Goal: Task Accomplishment & Management: Manage account settings

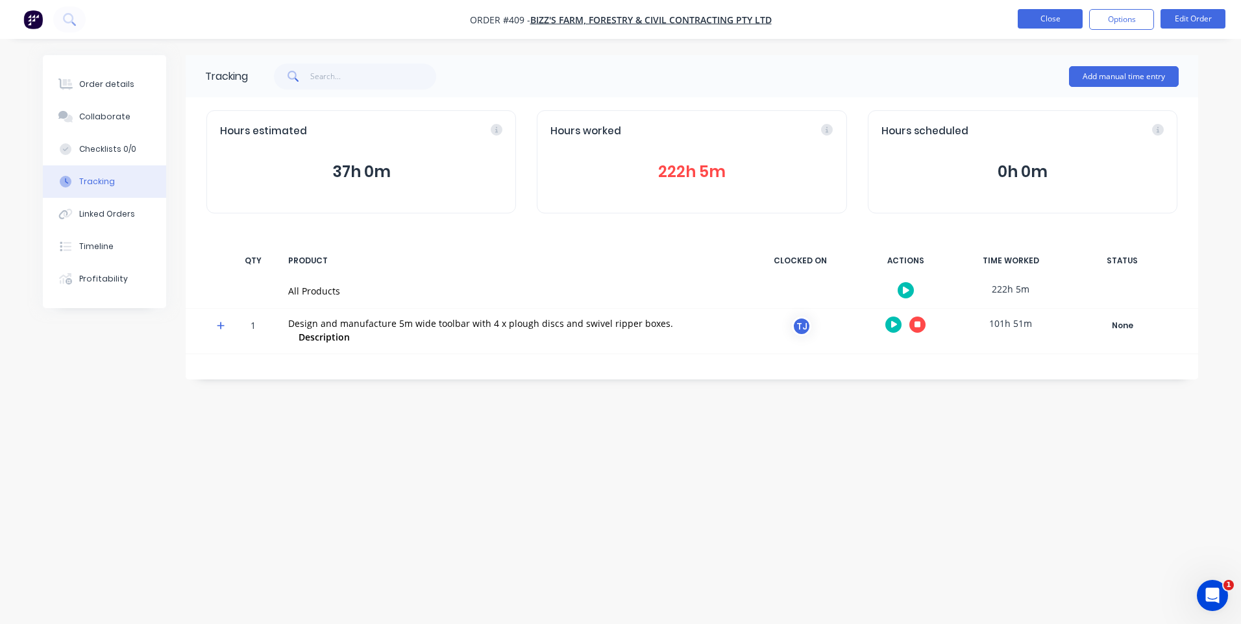
click at [1042, 13] on button "Close" at bounding box center [1050, 18] width 65 height 19
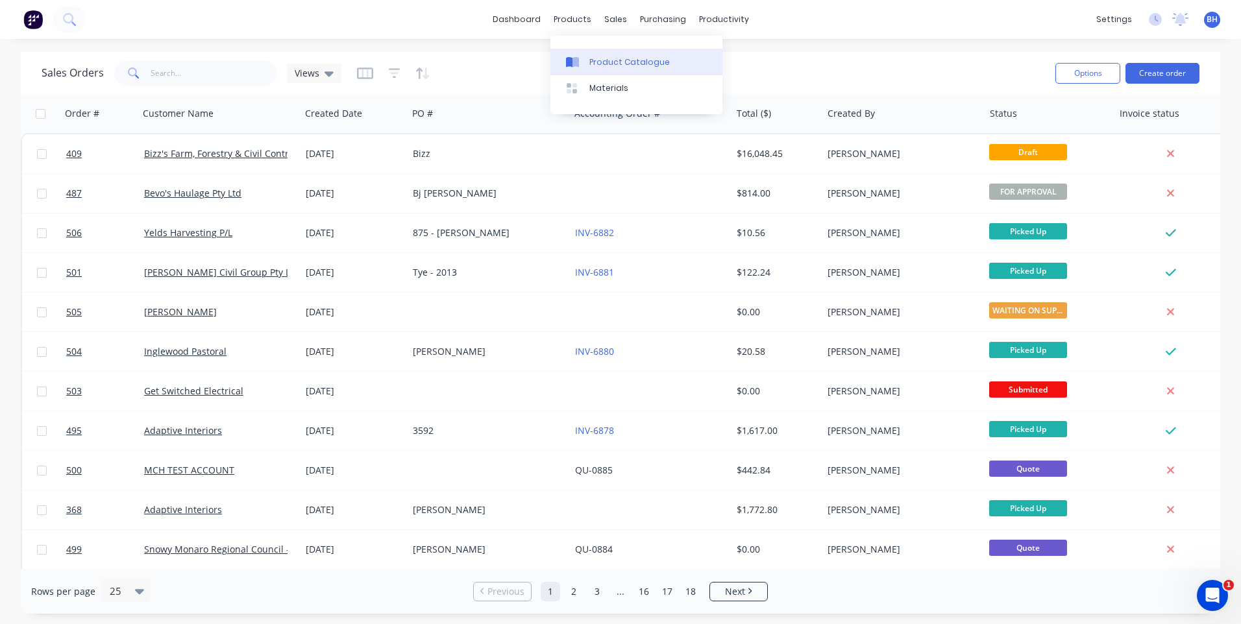
click at [612, 61] on div "Product Catalogue" at bounding box center [629, 62] width 80 height 12
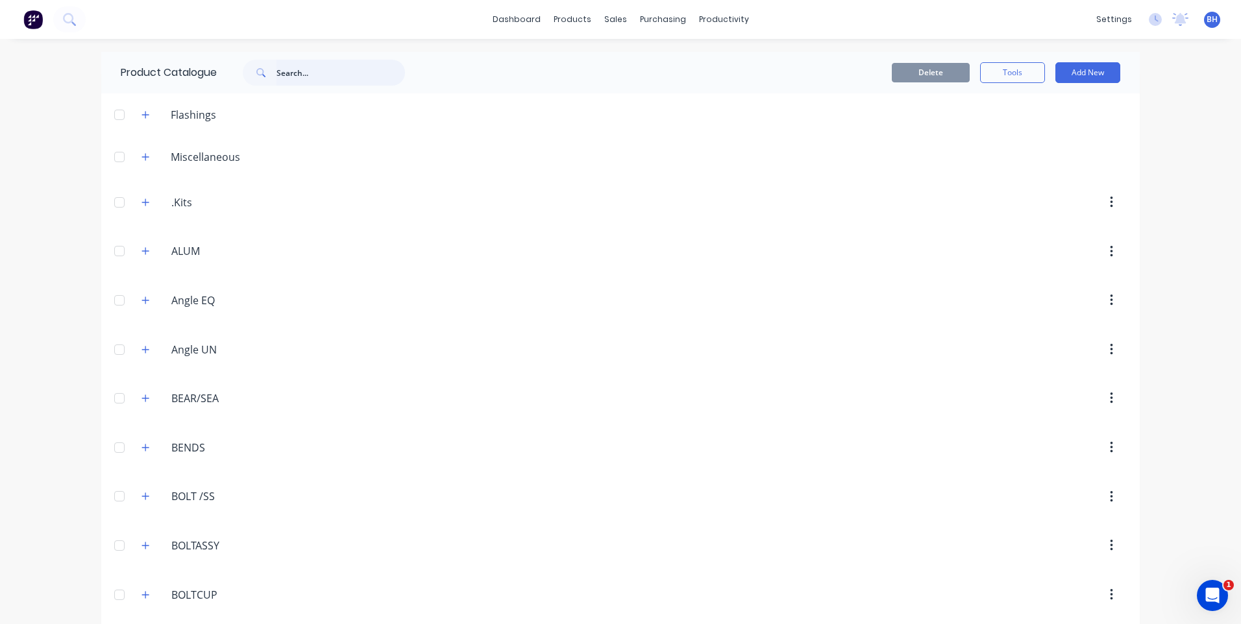
click at [312, 78] on input "text" at bounding box center [341, 73] width 129 height 26
click at [347, 67] on input "elbow" at bounding box center [341, 73] width 129 height 26
type input "e"
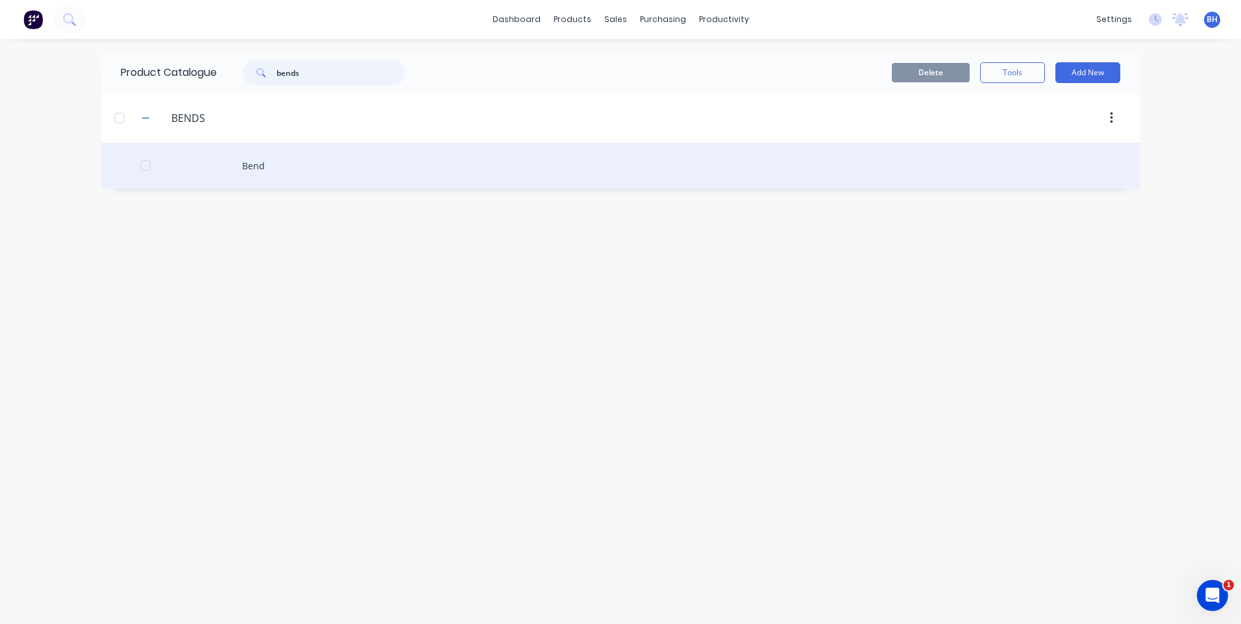
type input "bends"
click at [254, 163] on div "Bend" at bounding box center [620, 166] width 1039 height 46
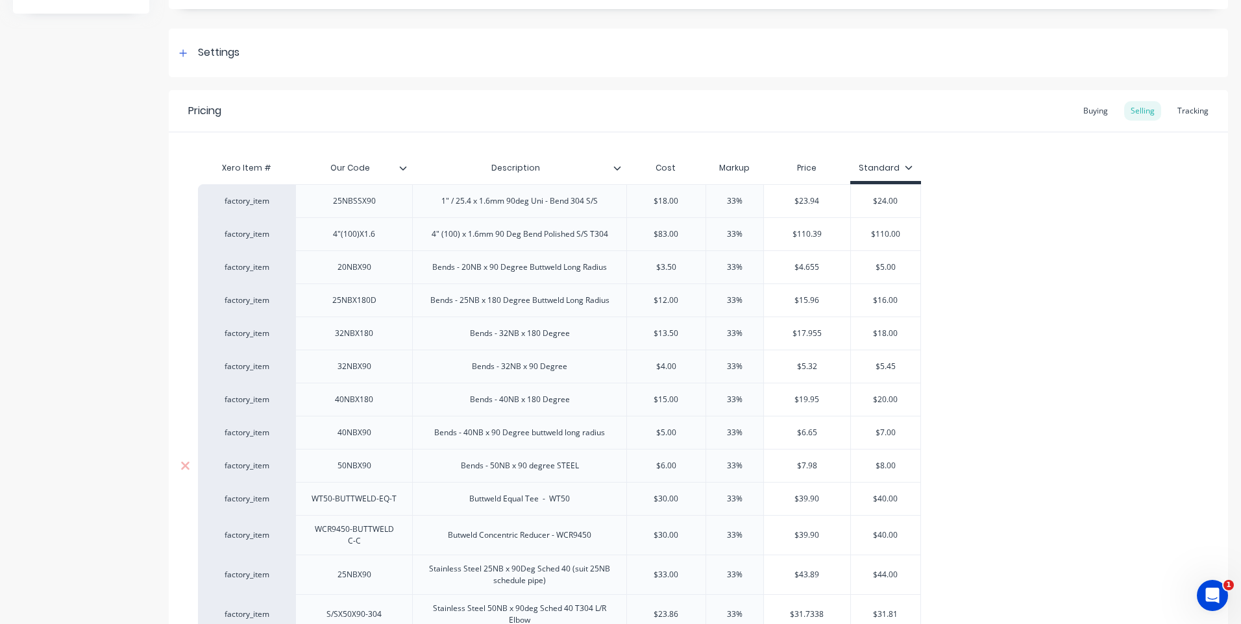
scroll to position [130, 0]
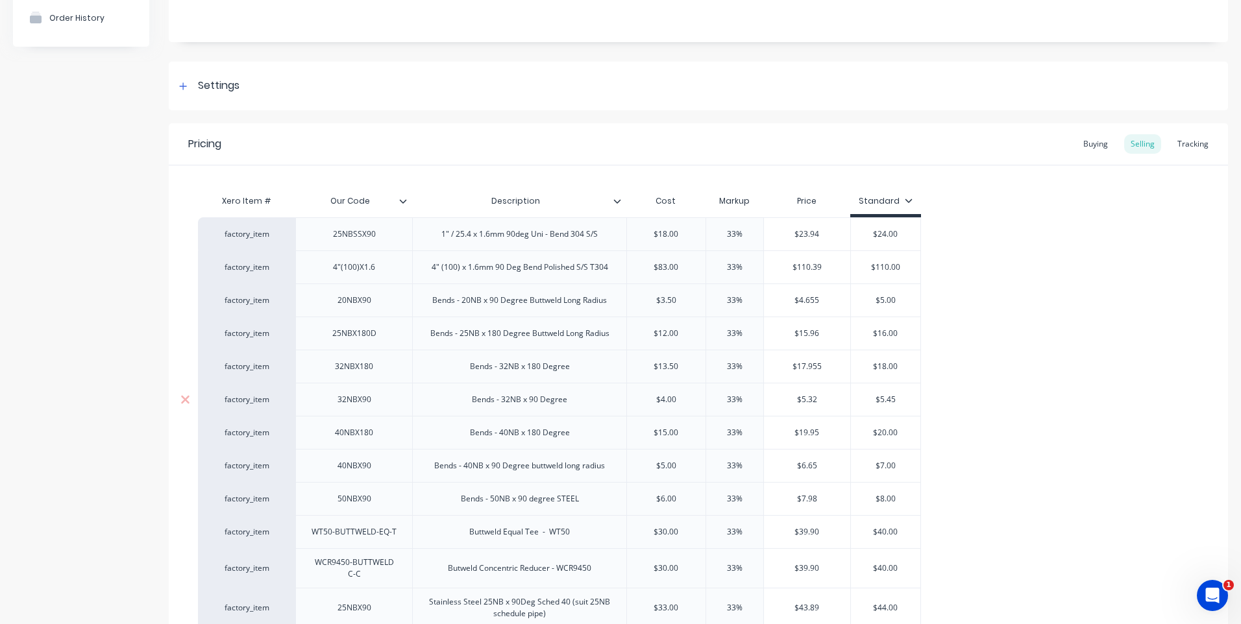
click at [476, 402] on div "Bends - 32NB x 90 Degree" at bounding box center [519, 399] width 116 height 17
type textarea "x"
type input "$5.45"
click at [900, 398] on input "$5.45" at bounding box center [885, 400] width 69 height 12
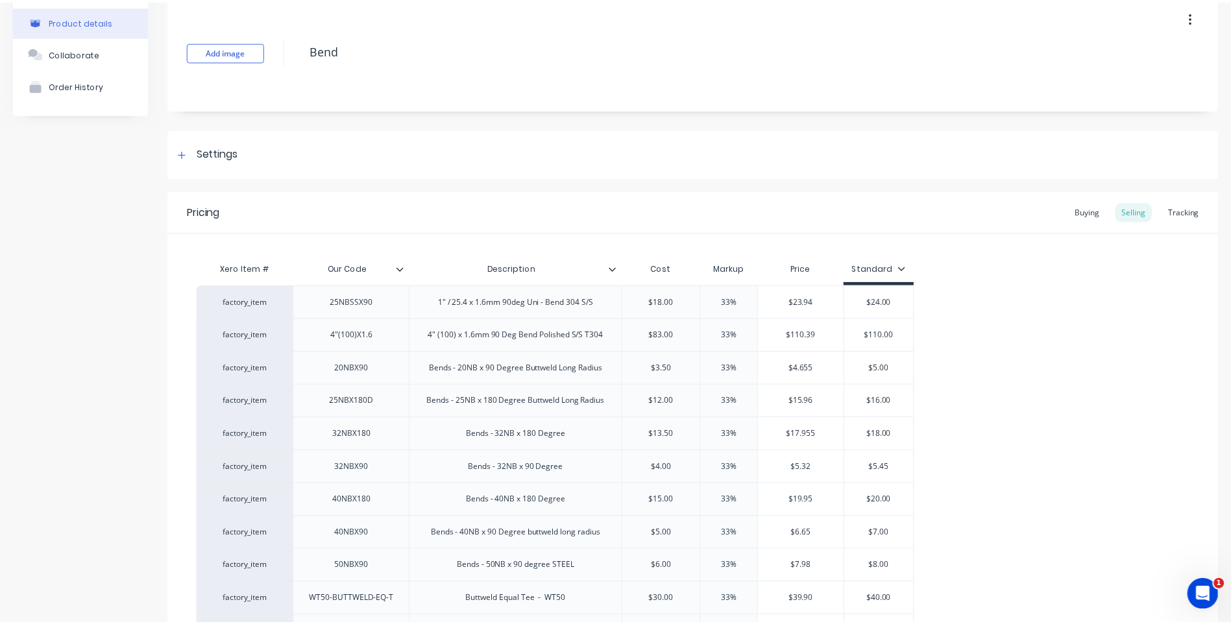
scroll to position [0, 0]
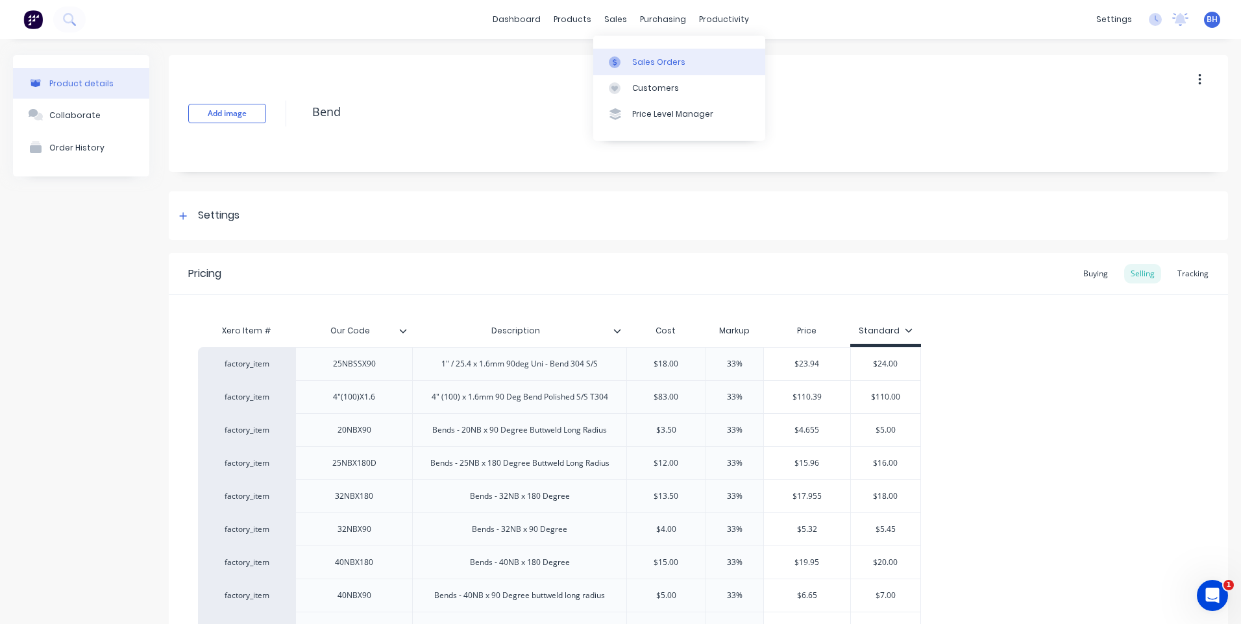
click at [645, 60] on div "Sales Orders" at bounding box center [658, 62] width 53 height 12
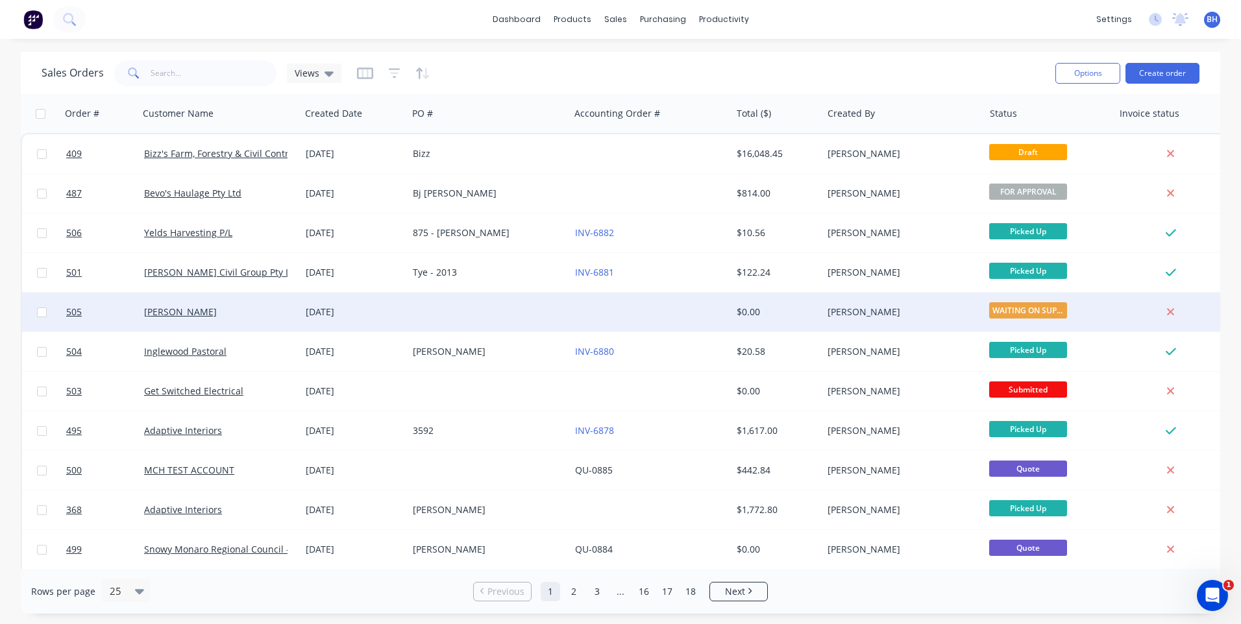
click at [542, 309] on div at bounding box center [489, 312] width 162 height 39
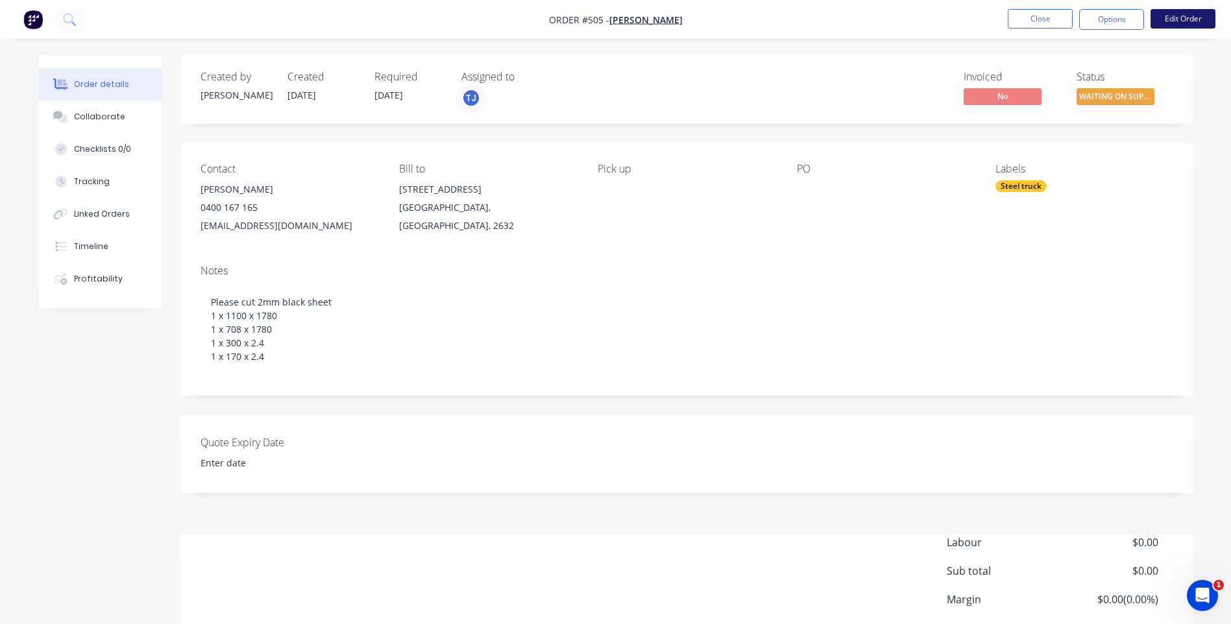
click at [1168, 14] on button "Edit Order" at bounding box center [1183, 18] width 65 height 19
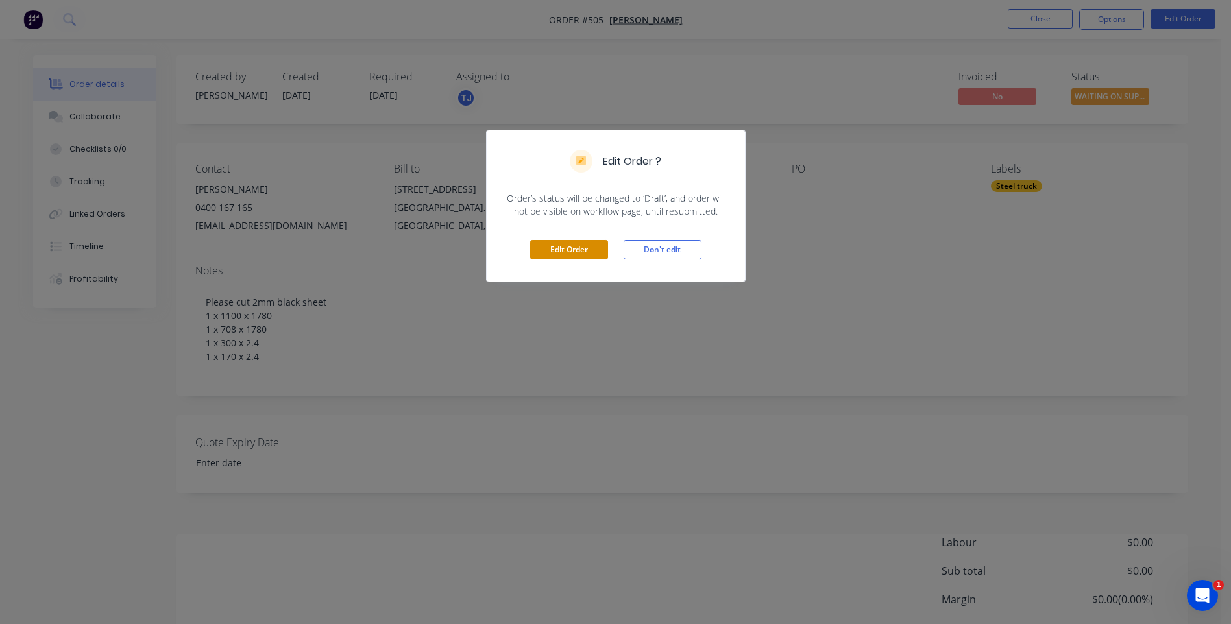
click at [586, 243] on button "Edit Order" at bounding box center [569, 249] width 78 height 19
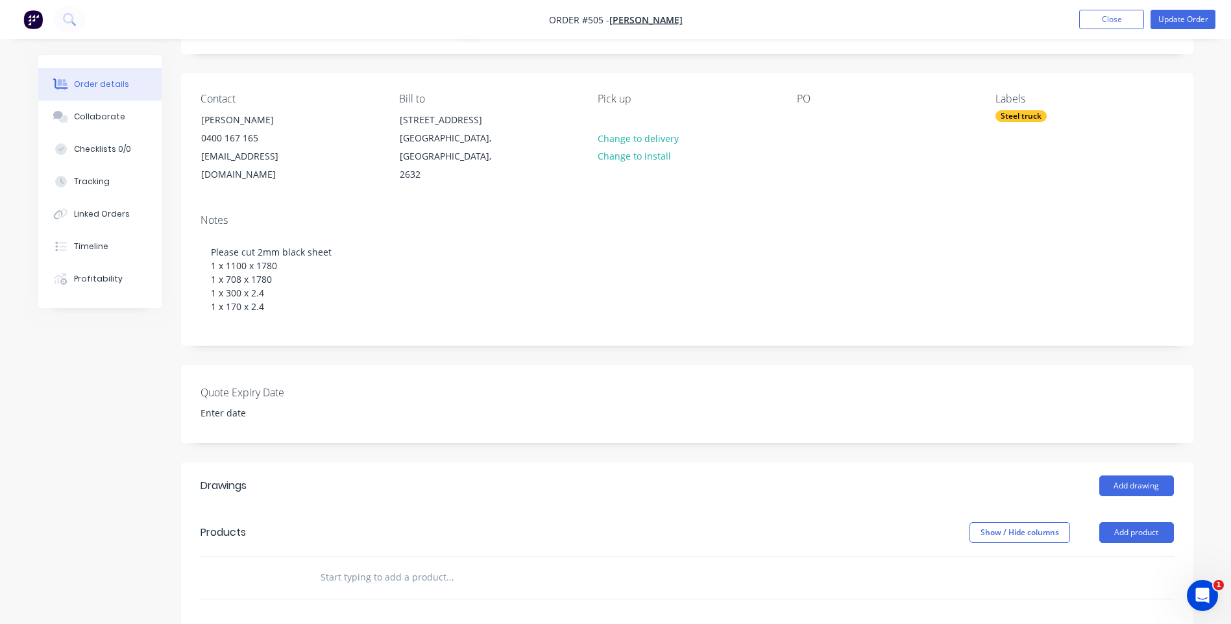
scroll to position [195, 0]
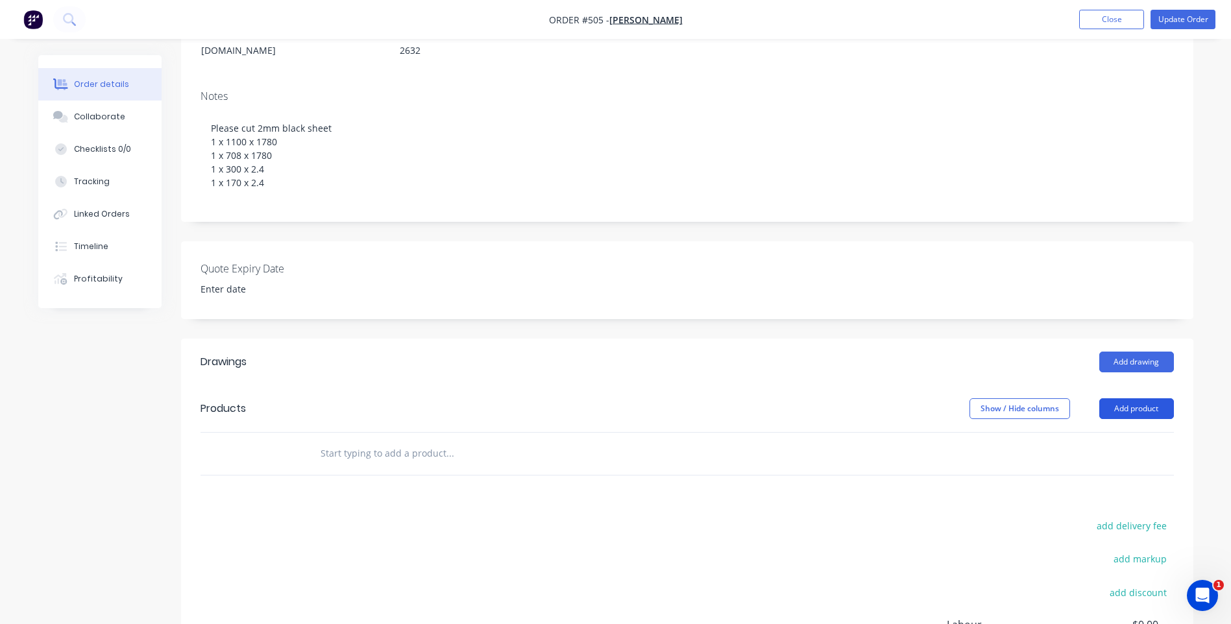
click at [1123, 399] on button "Add product" at bounding box center [1137, 409] width 75 height 21
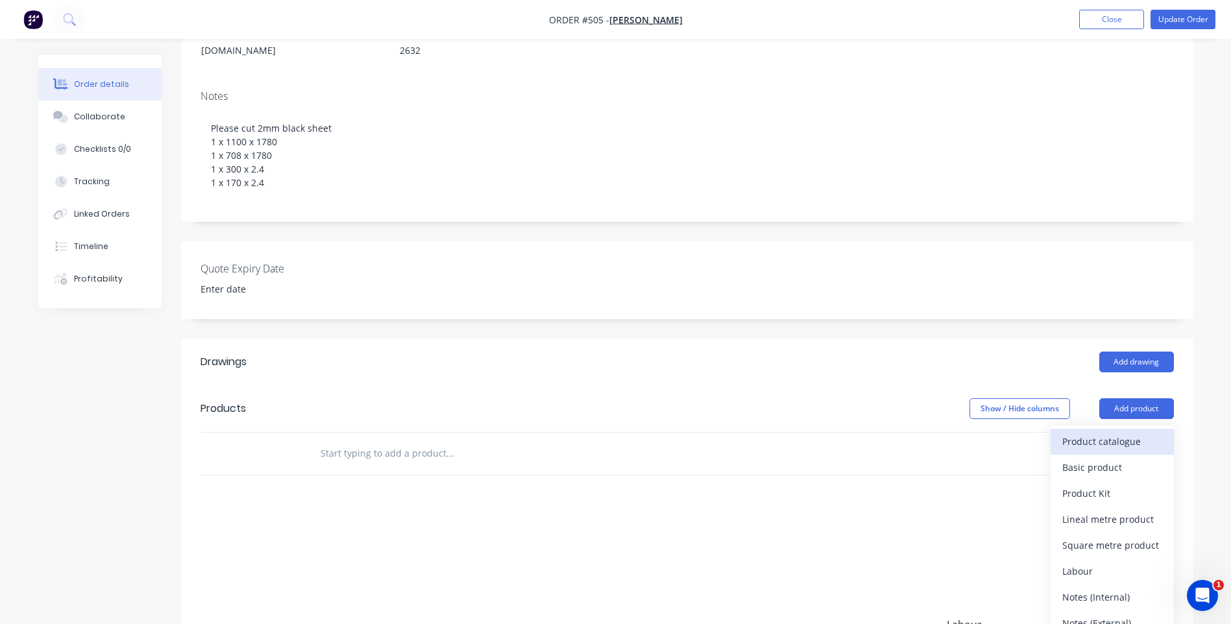
click at [1109, 432] on div "Product catalogue" at bounding box center [1113, 441] width 100 height 19
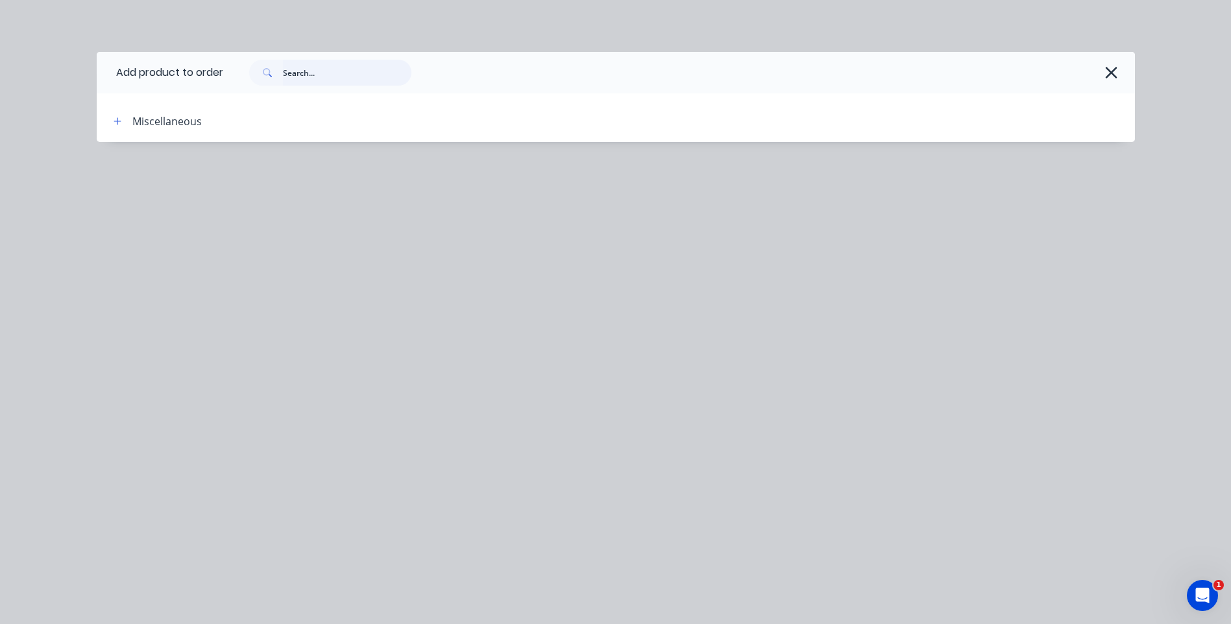
click at [363, 62] on input "text" at bounding box center [347, 73] width 129 height 26
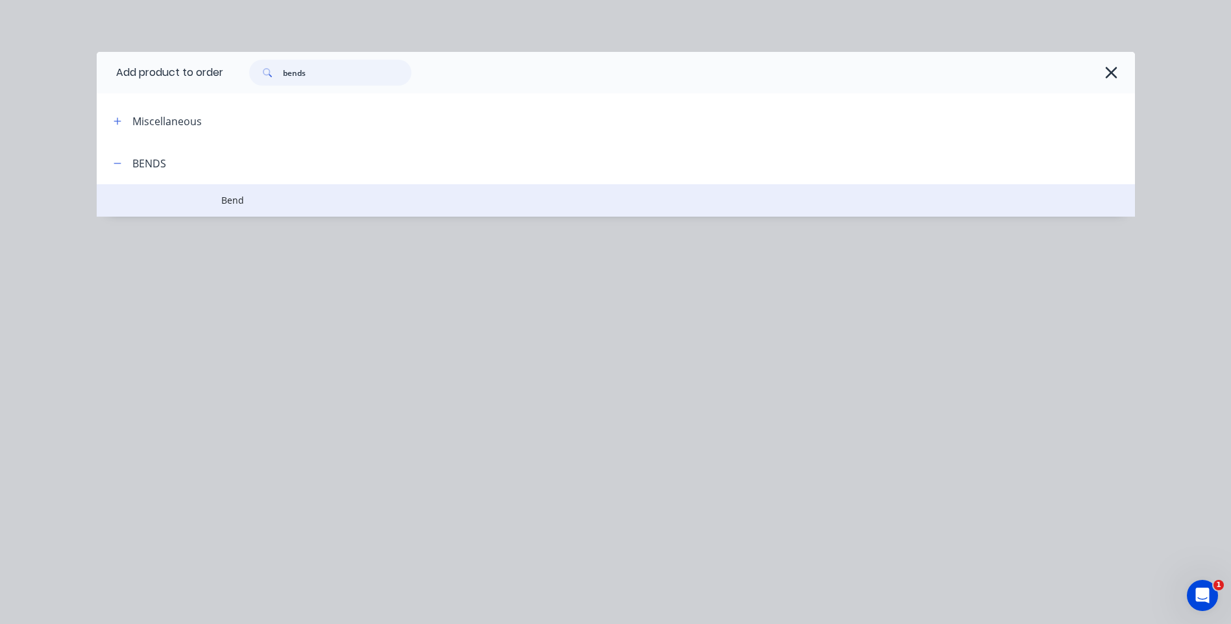
type input "bends"
click at [231, 199] on span "Bend" at bounding box center [586, 200] width 731 height 14
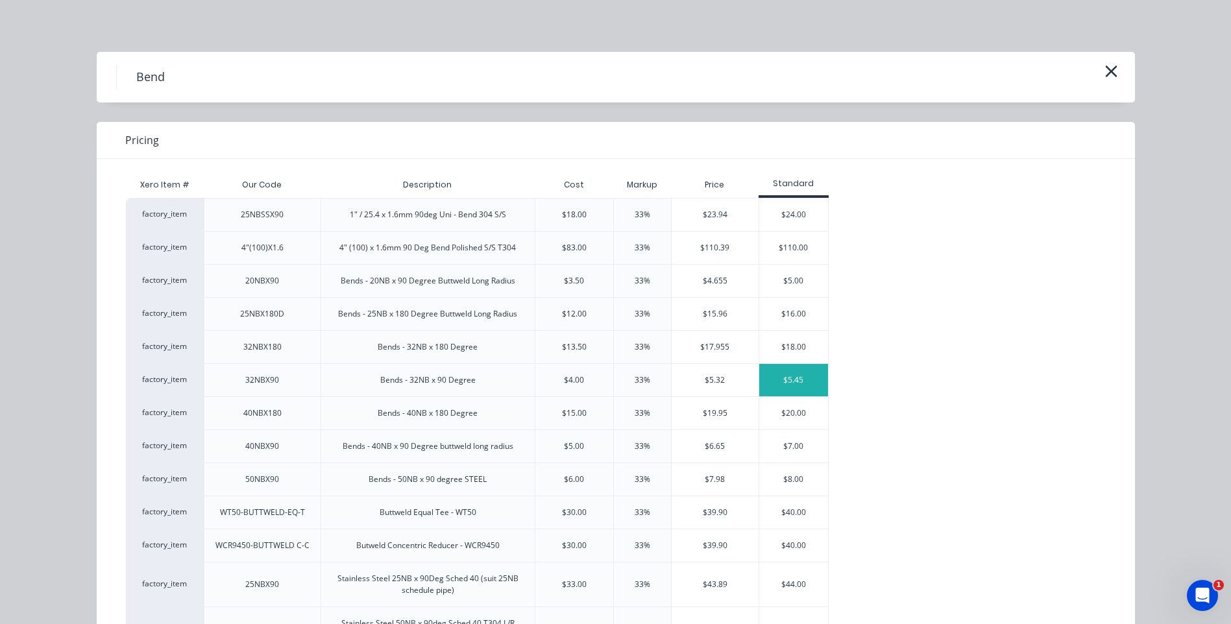
click at [780, 375] on div "$5.45" at bounding box center [793, 380] width 69 height 32
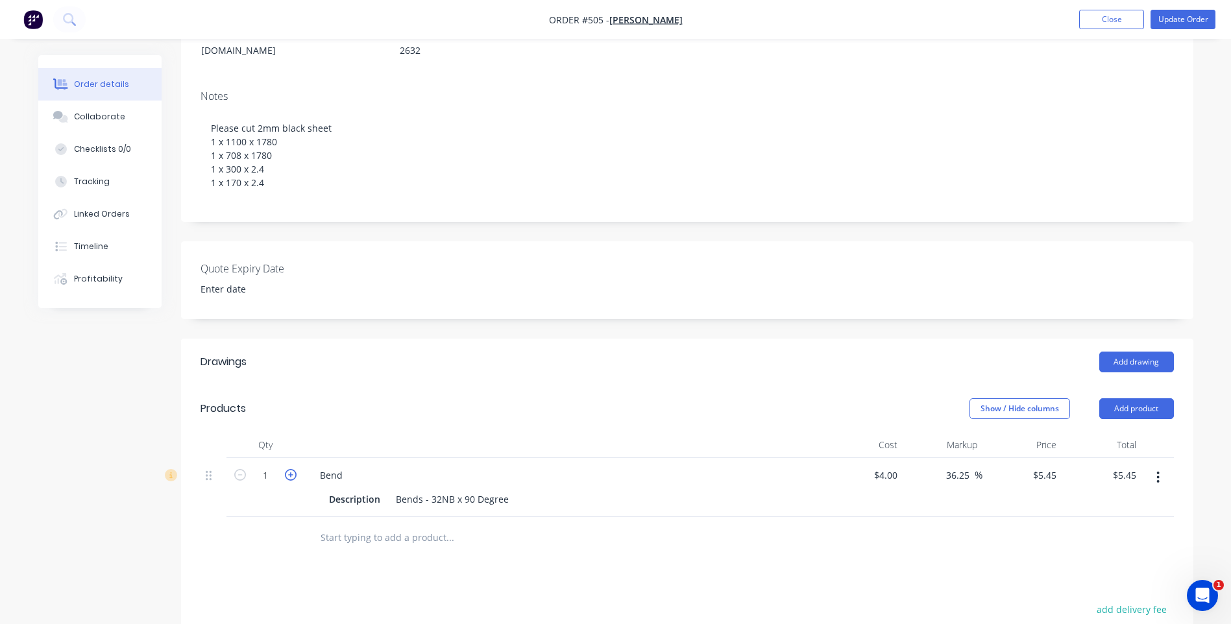
click at [291, 469] on icon "button" at bounding box center [291, 475] width 12 height 12
type input "2"
type input "$10.90"
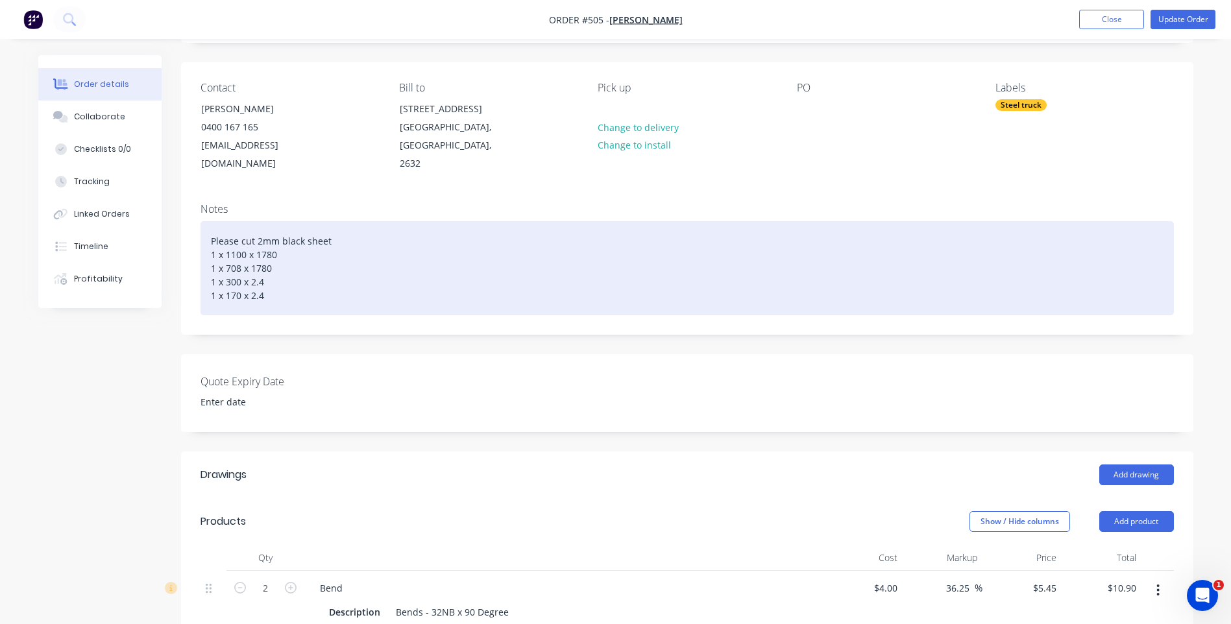
scroll to position [53, 0]
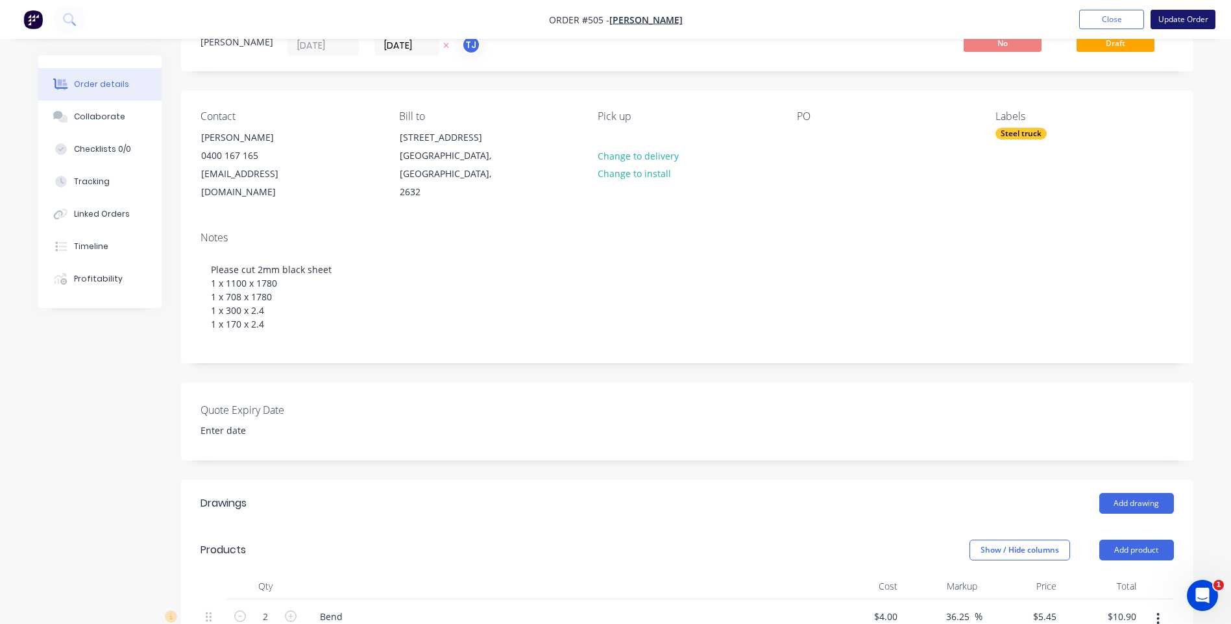
click at [1196, 16] on button "Update Order" at bounding box center [1183, 19] width 65 height 19
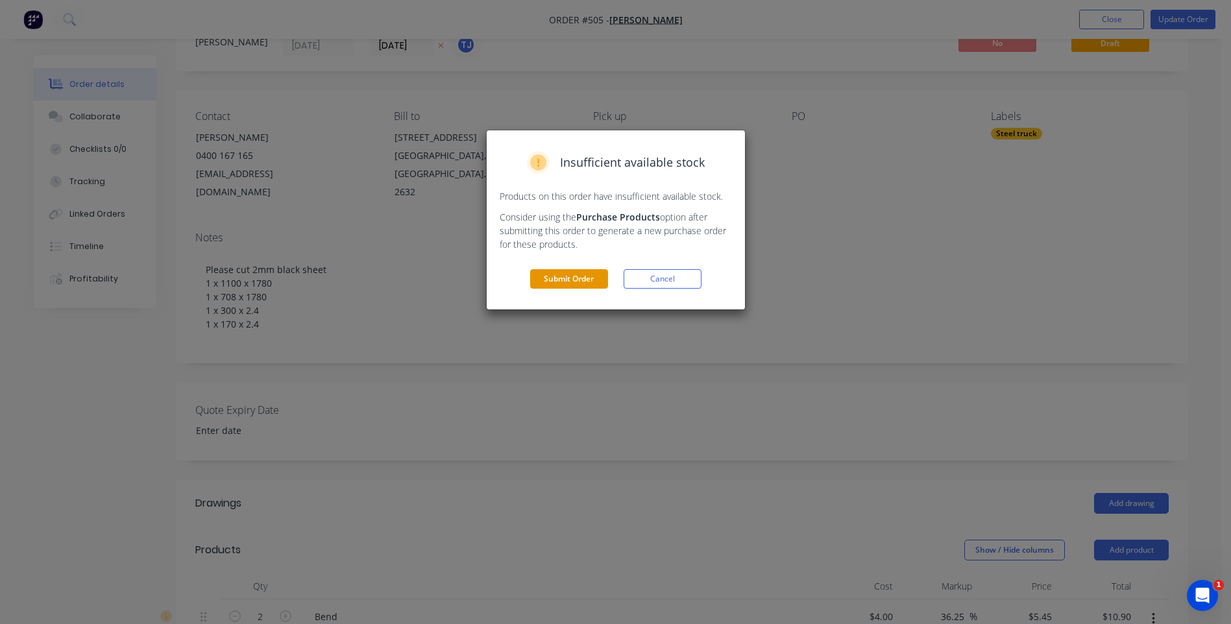
click at [574, 280] on button "Submit Order" at bounding box center [569, 278] width 78 height 19
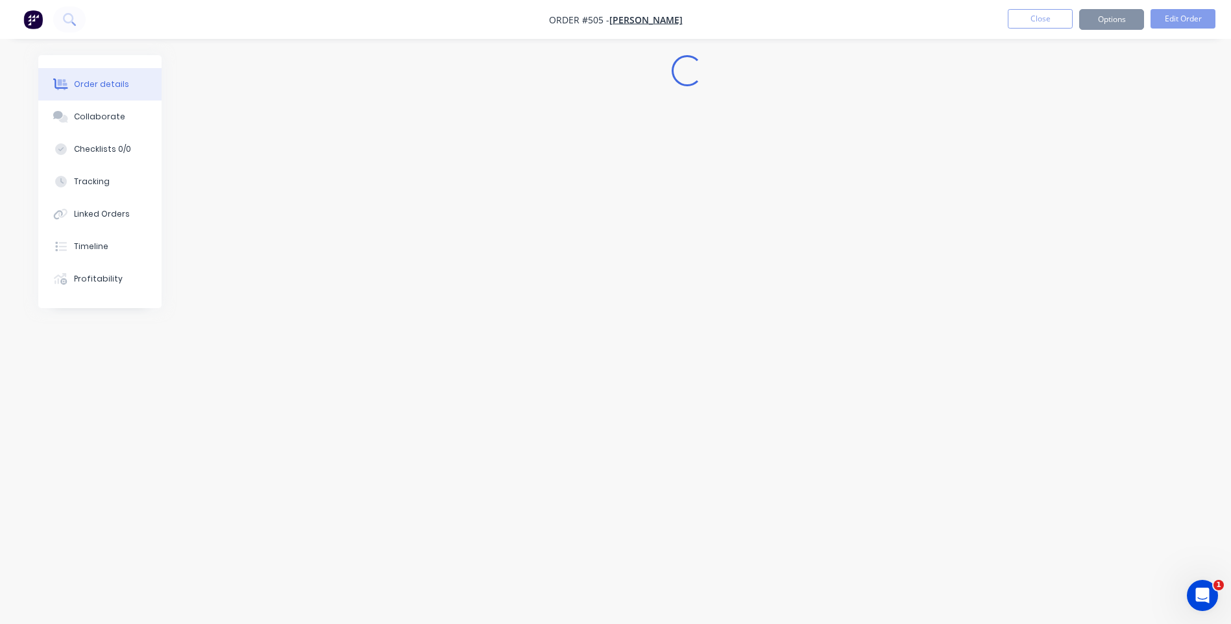
scroll to position [0, 0]
